Goal: Register for event/course: Sign up to attend an event or enroll in a course

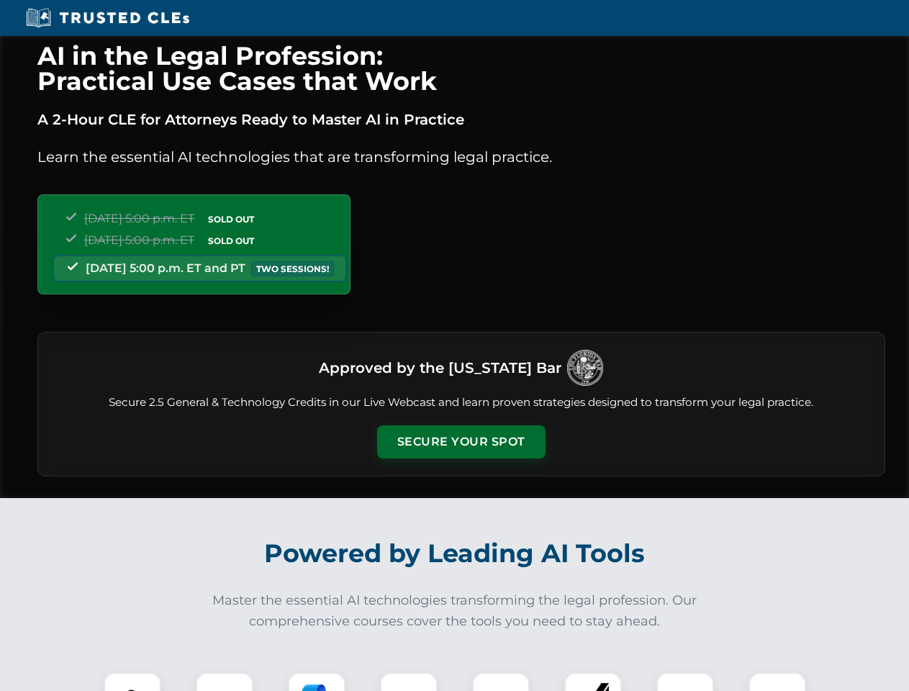
click at [461, 442] on button "Secure Your Spot" at bounding box center [461, 442] width 168 height 33
click at [132, 682] on img at bounding box center [133, 701] width 42 height 42
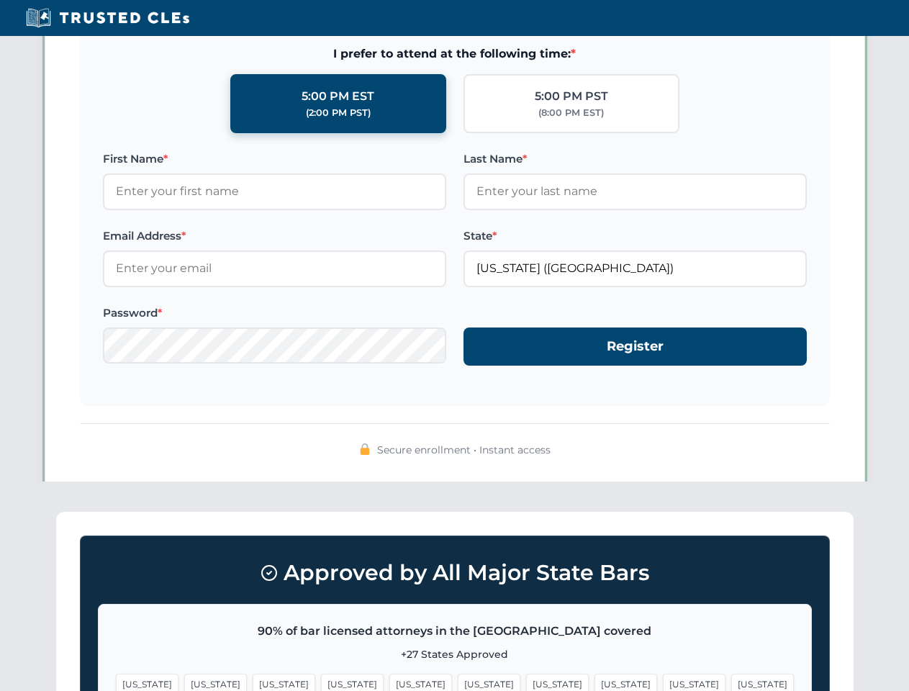
click at [526, 682] on span "[US_STATE]" at bounding box center [557, 684] width 63 height 21
click at [663, 682] on span "[US_STATE]" at bounding box center [694, 684] width 63 height 21
